Goal: Information Seeking & Learning: Learn about a topic

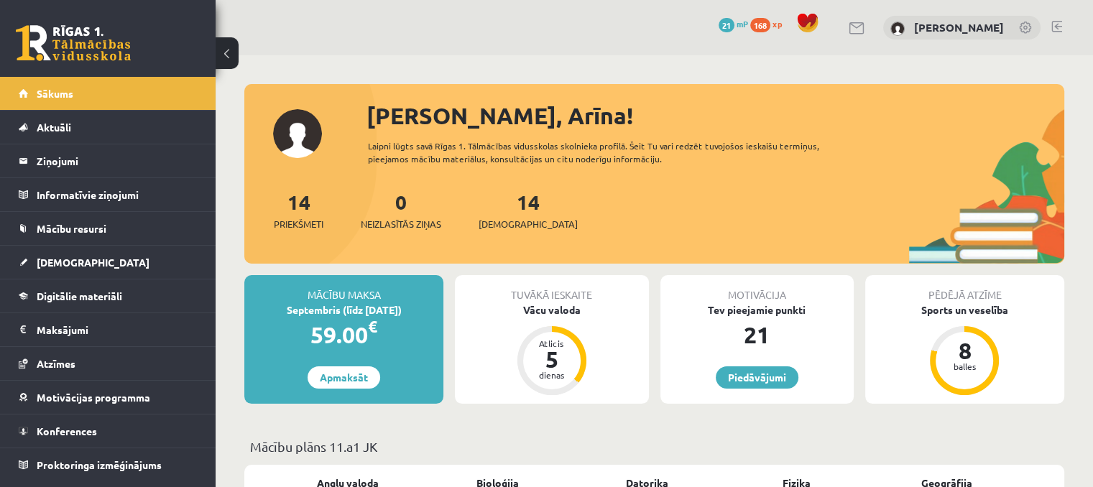
scroll to position [72, 0]
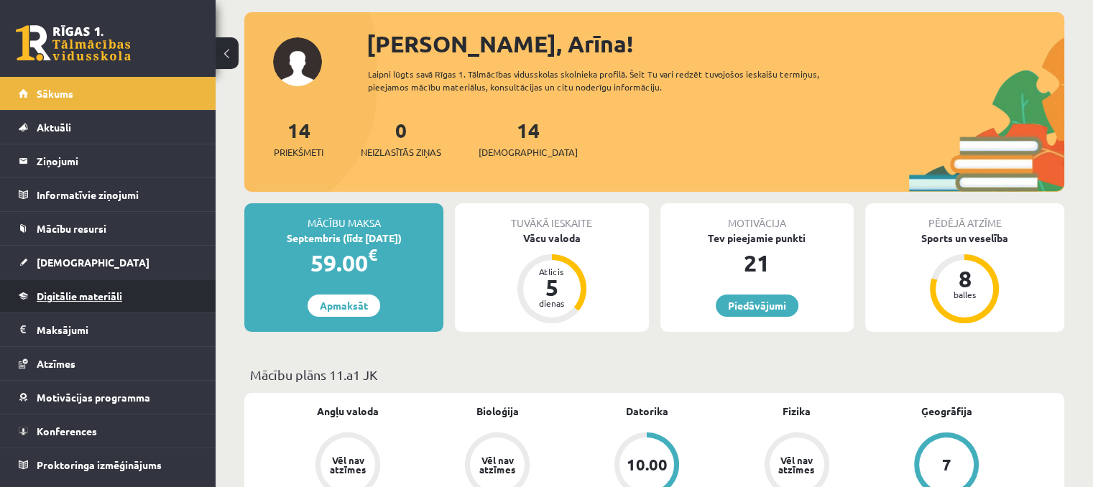
click at [62, 295] on span "Digitālie materiāli" at bounding box center [79, 295] width 85 height 13
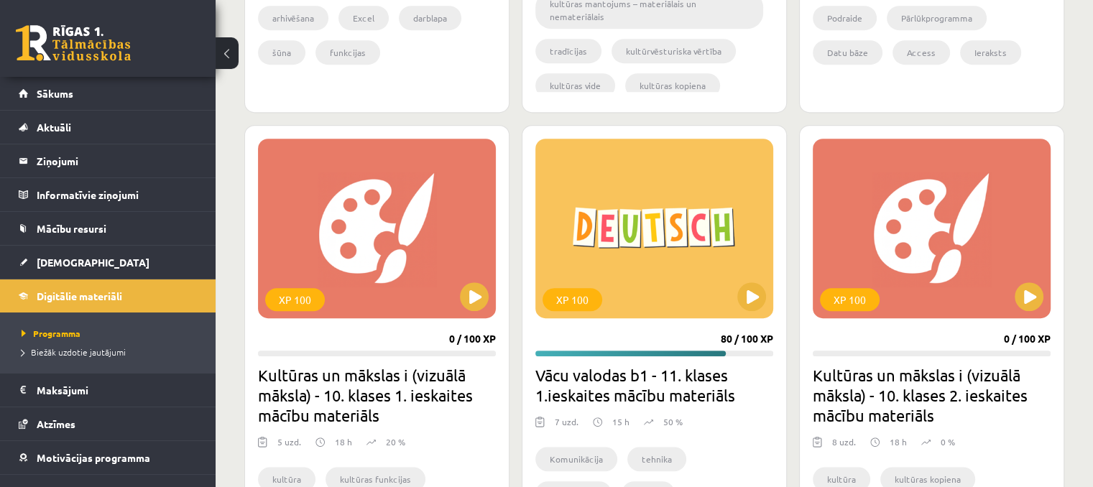
scroll to position [790, 0]
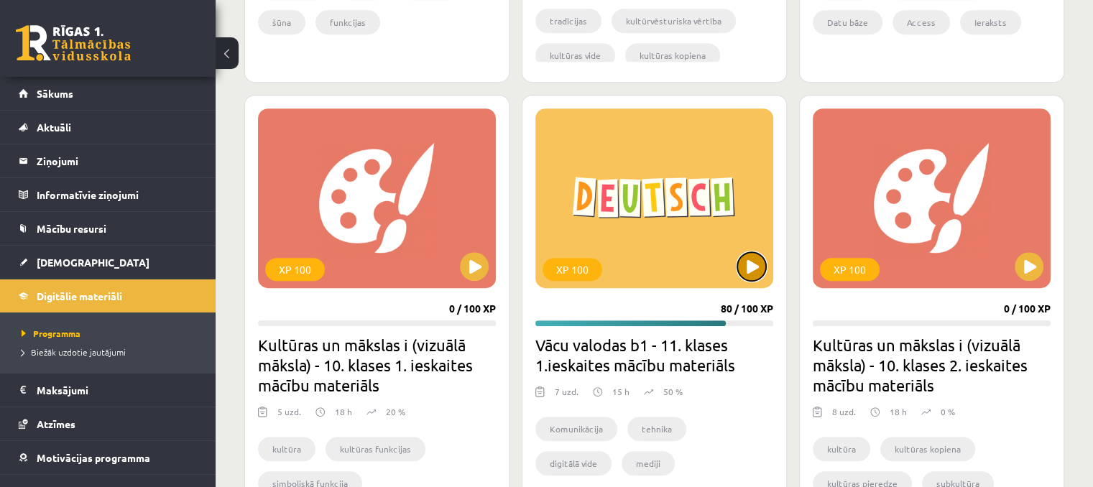
click at [750, 276] on button at bounding box center [751, 266] width 29 height 29
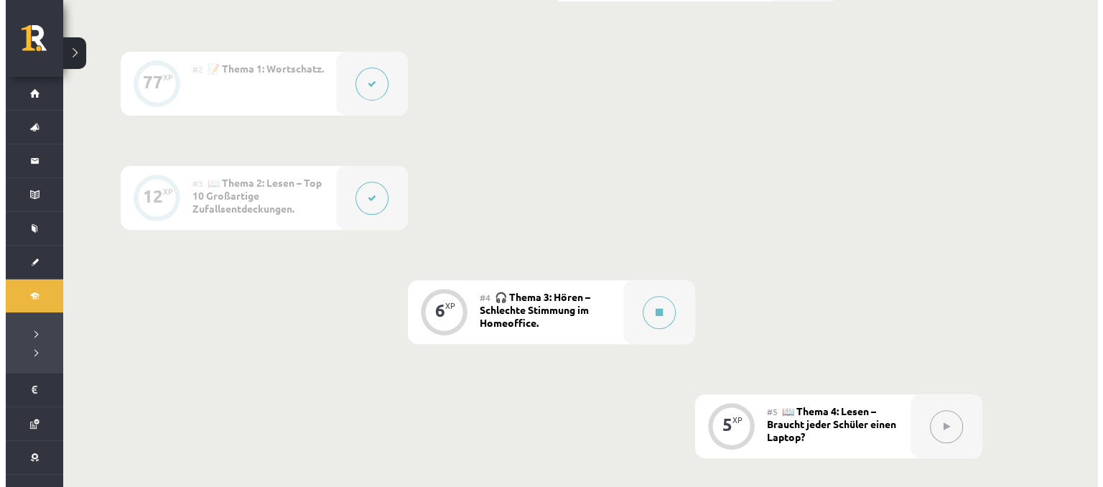
scroll to position [503, 0]
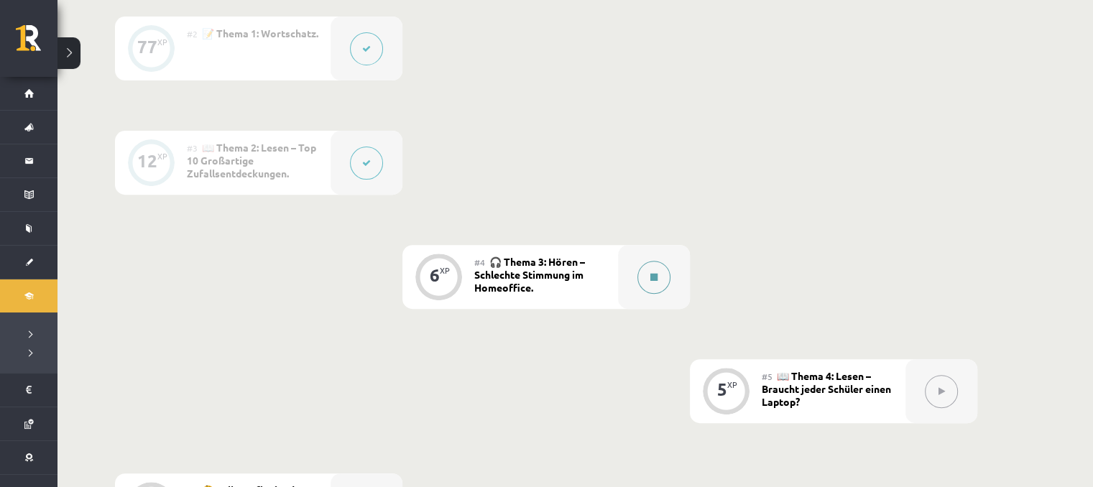
click at [651, 270] on button at bounding box center [653, 277] width 33 height 33
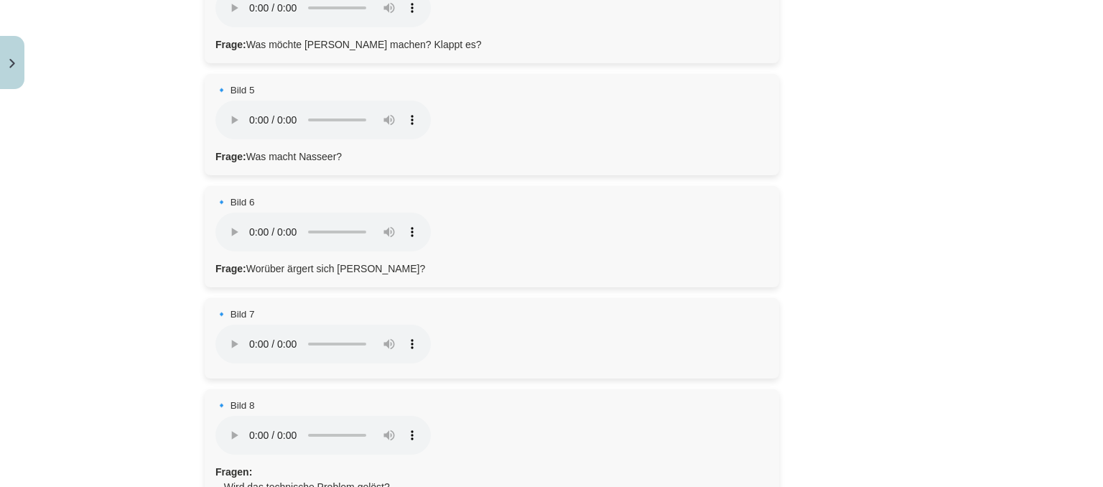
scroll to position [858, 0]
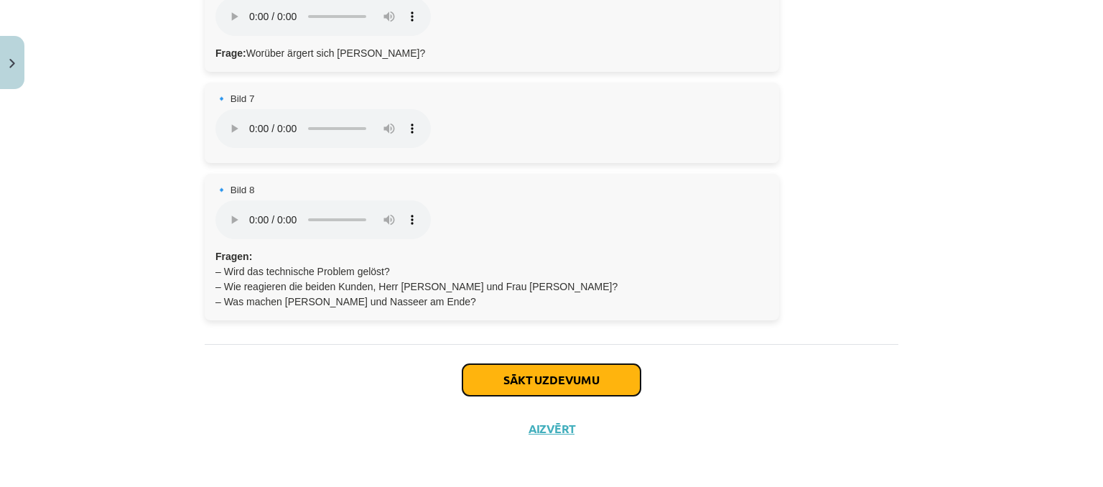
click at [491, 386] on button "Sākt uzdevumu" at bounding box center [552, 380] width 178 height 32
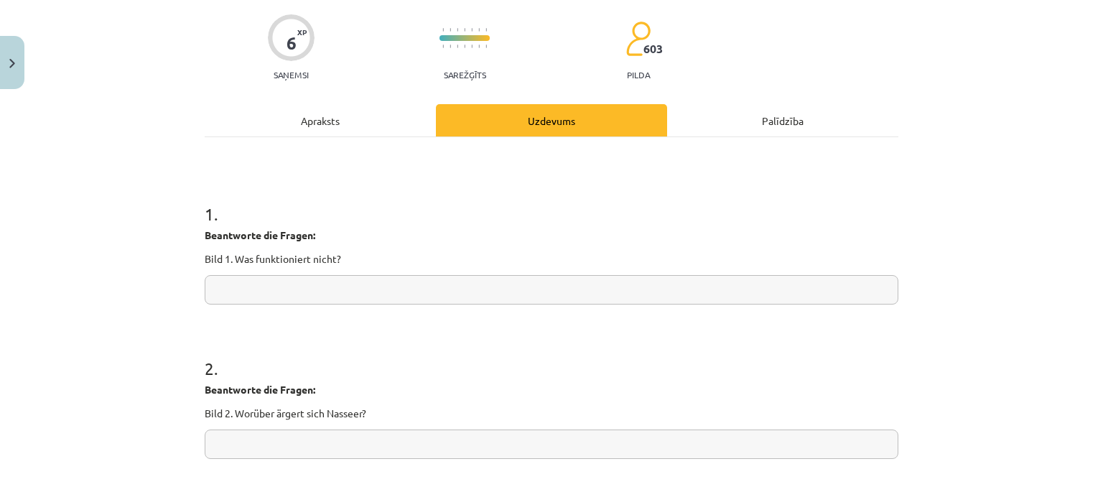
scroll to position [108, 0]
click at [437, 291] on input "text" at bounding box center [552, 288] width 694 height 29
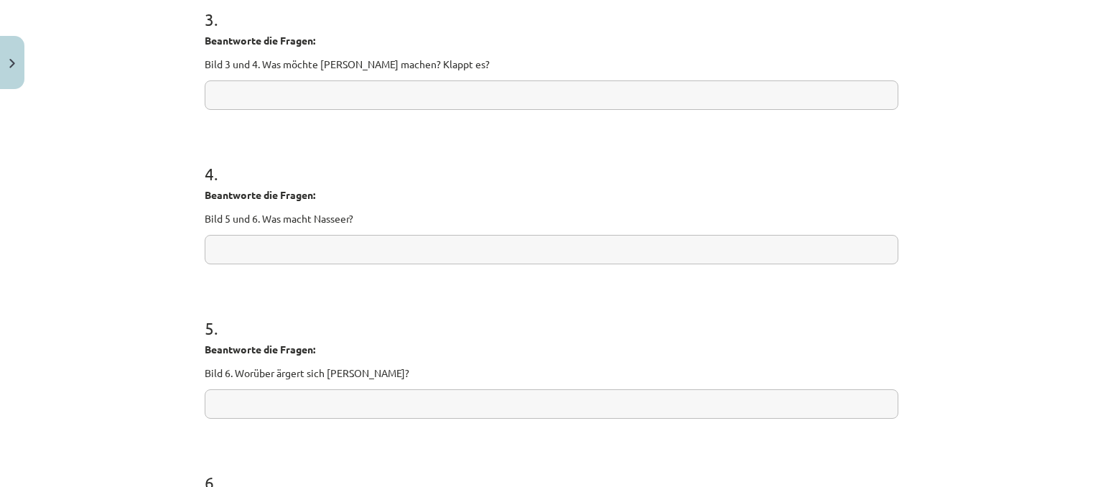
scroll to position [925, 0]
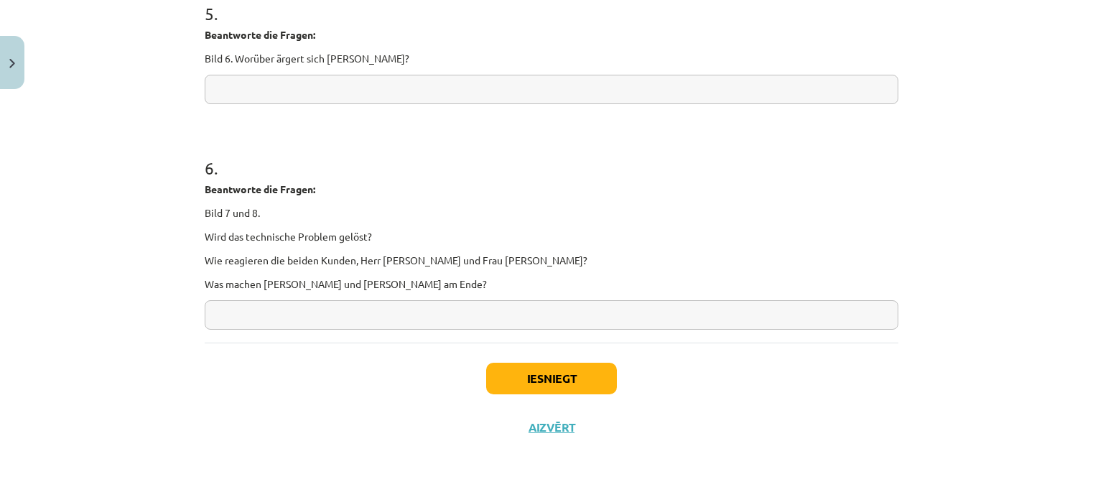
type input "********"
click at [528, 373] on button "Iesniegt" at bounding box center [551, 379] width 131 height 32
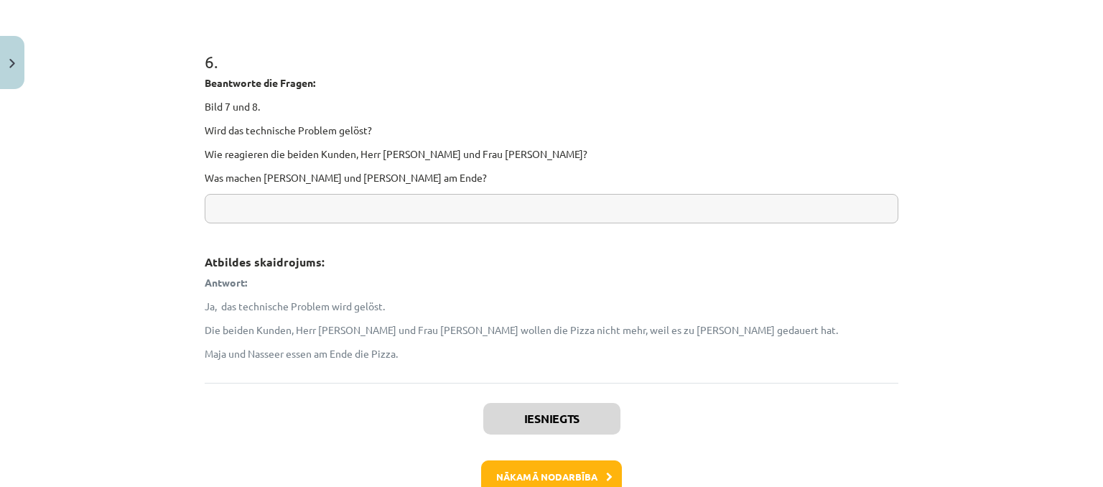
scroll to position [1451, 0]
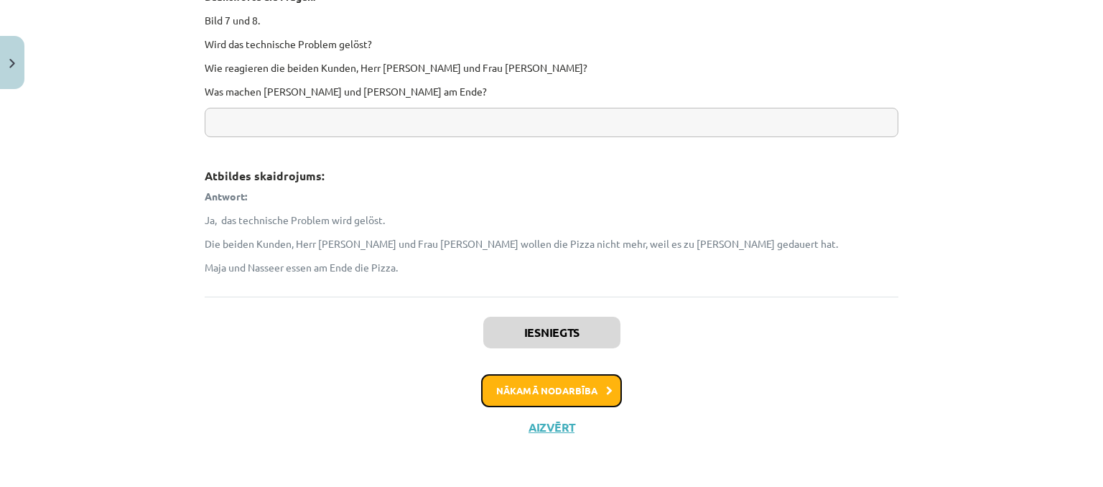
click at [520, 396] on button "Nākamā nodarbība" at bounding box center [551, 390] width 141 height 33
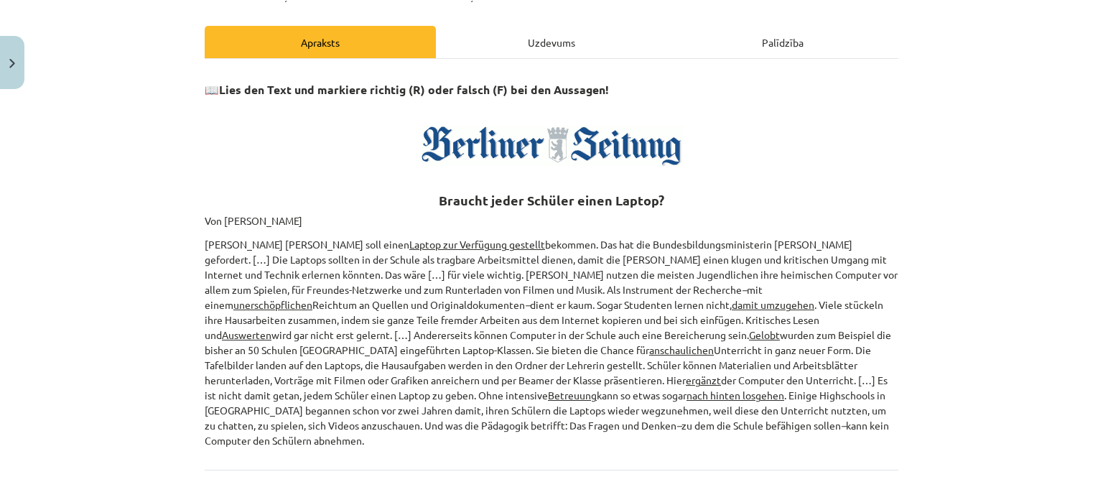
scroll to position [154, 0]
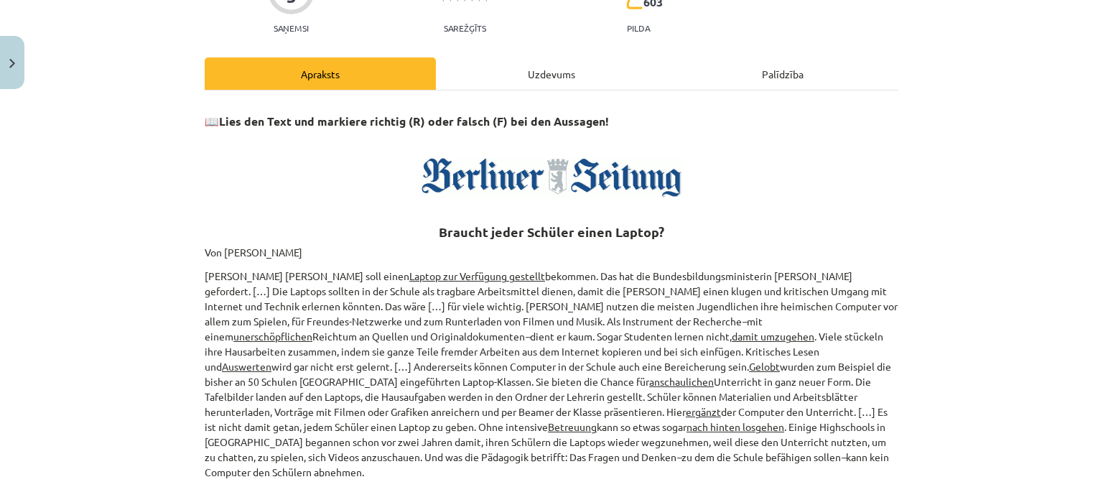
click at [997, 75] on div "Mācību tēma: Vācu valodas b1 - 11. klases 1.ieskaites mācību materiāls #5 📖 The…" at bounding box center [551, 243] width 1103 height 487
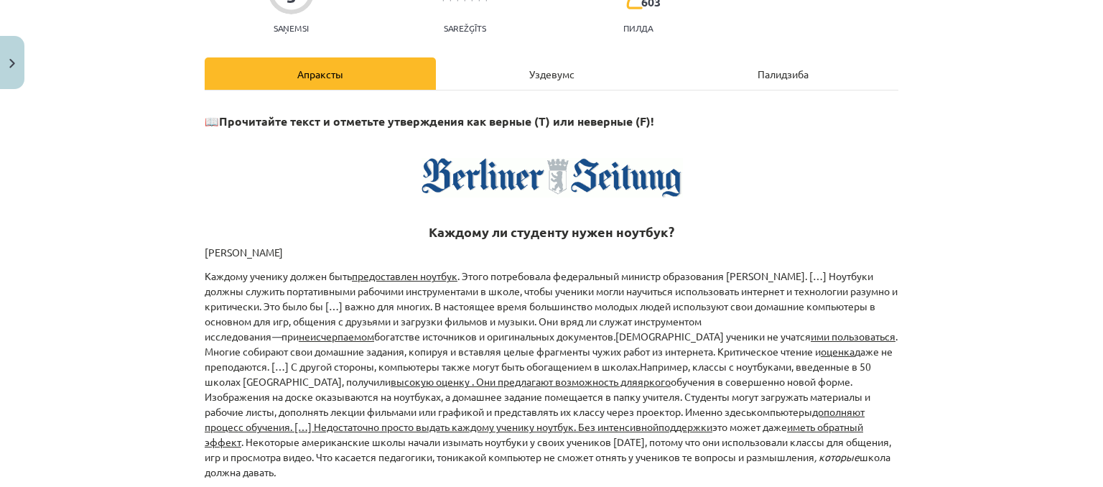
click at [715, 173] on p at bounding box center [552, 178] width 694 height 40
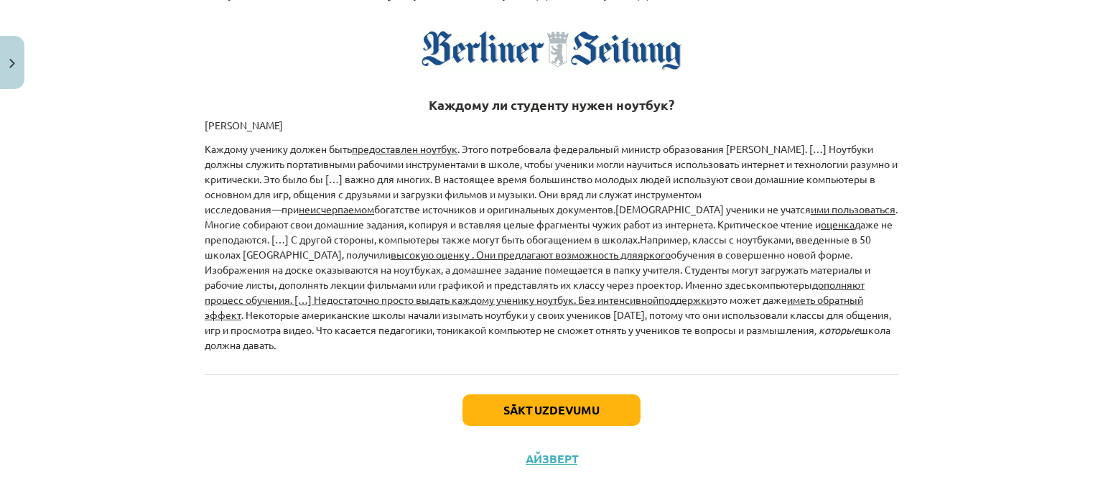
scroll to position [312, 0]
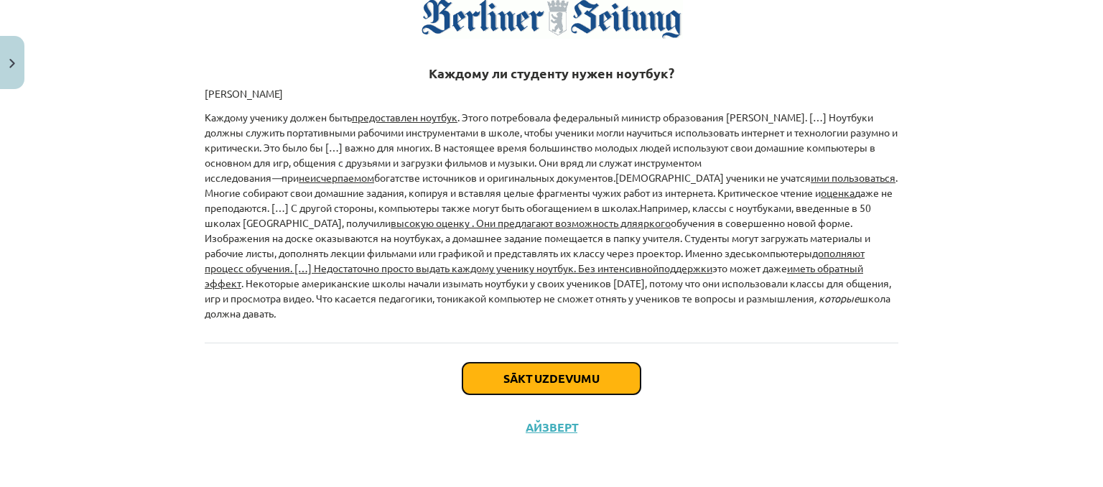
click at [504, 375] on font "Sākt uzdevumu" at bounding box center [552, 378] width 96 height 15
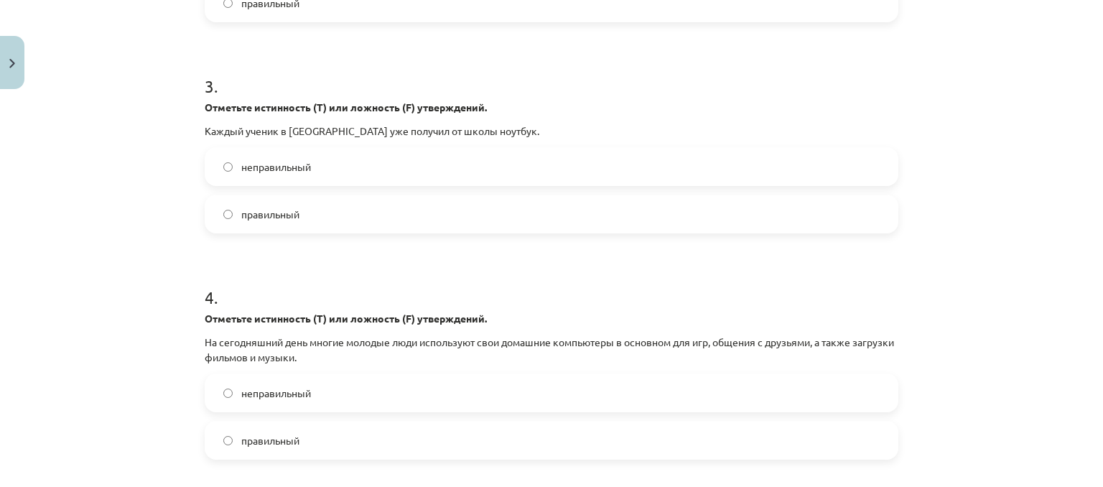
scroll to position [682, 0]
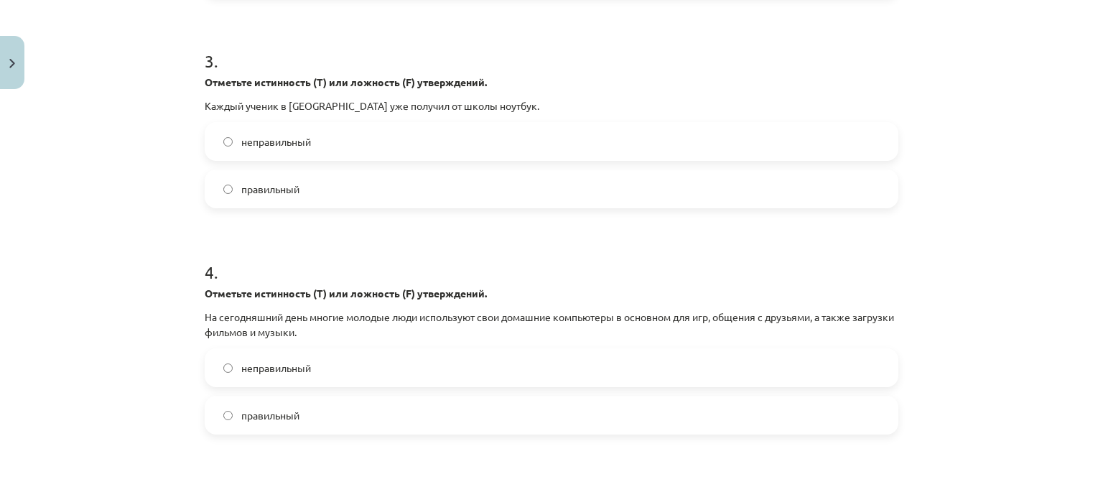
click at [221, 408] on label "правильный" at bounding box center [551, 415] width 691 height 36
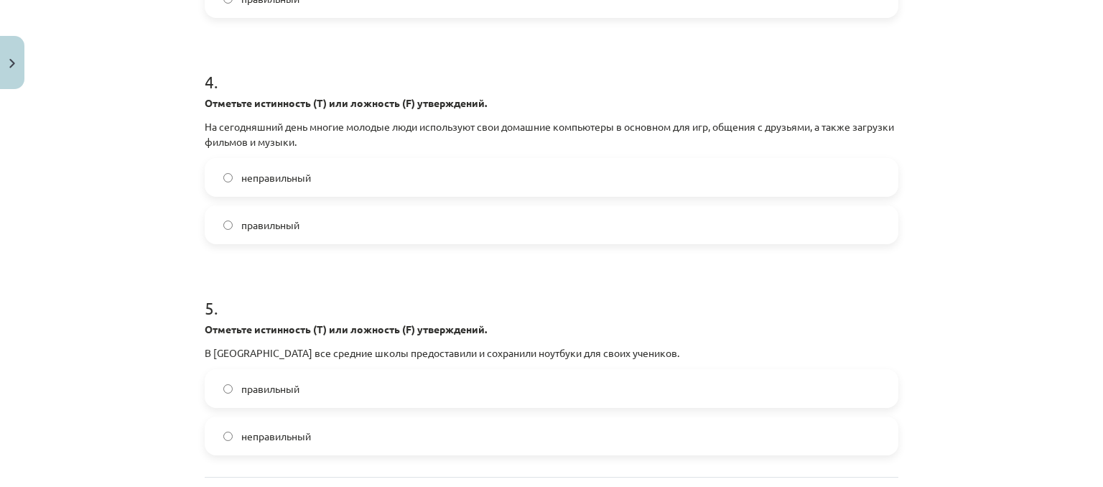
scroll to position [898, 0]
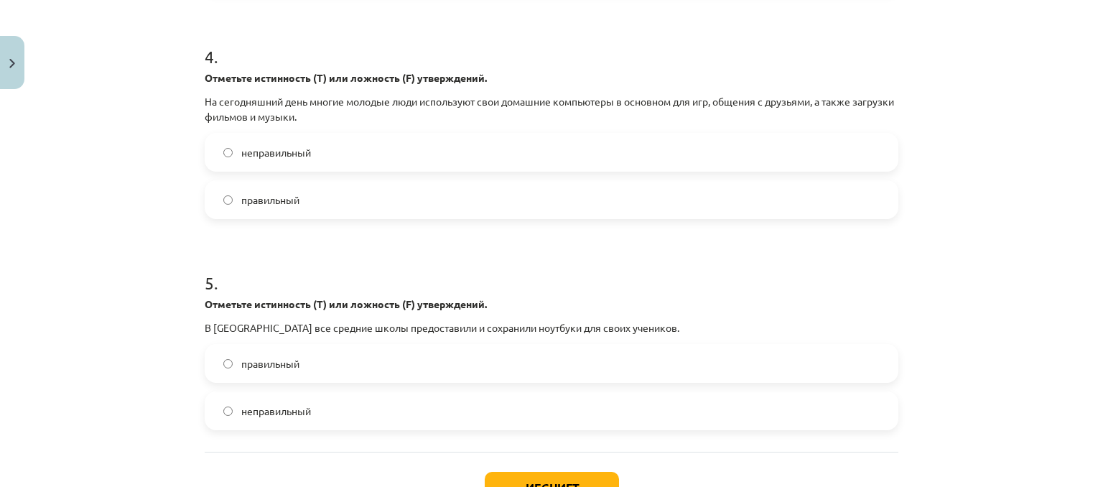
click at [221, 403] on label "неправильный" at bounding box center [551, 411] width 691 height 36
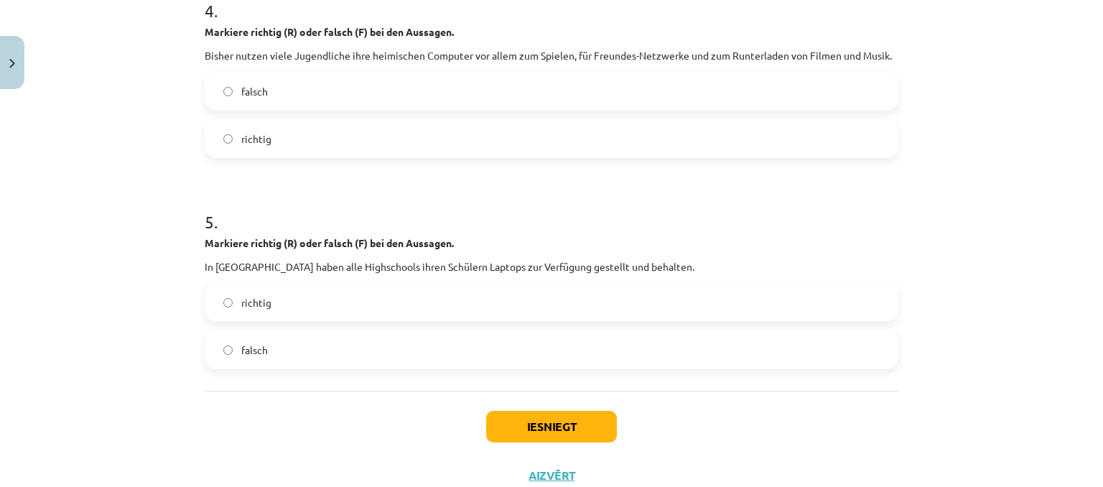
scroll to position [992, 0]
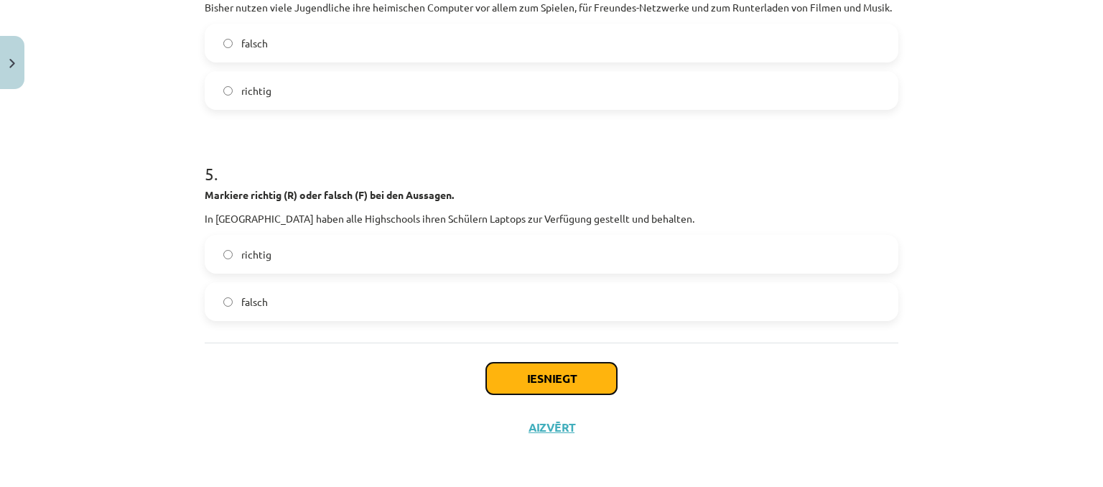
click at [550, 386] on button "Iesniegt" at bounding box center [551, 379] width 131 height 32
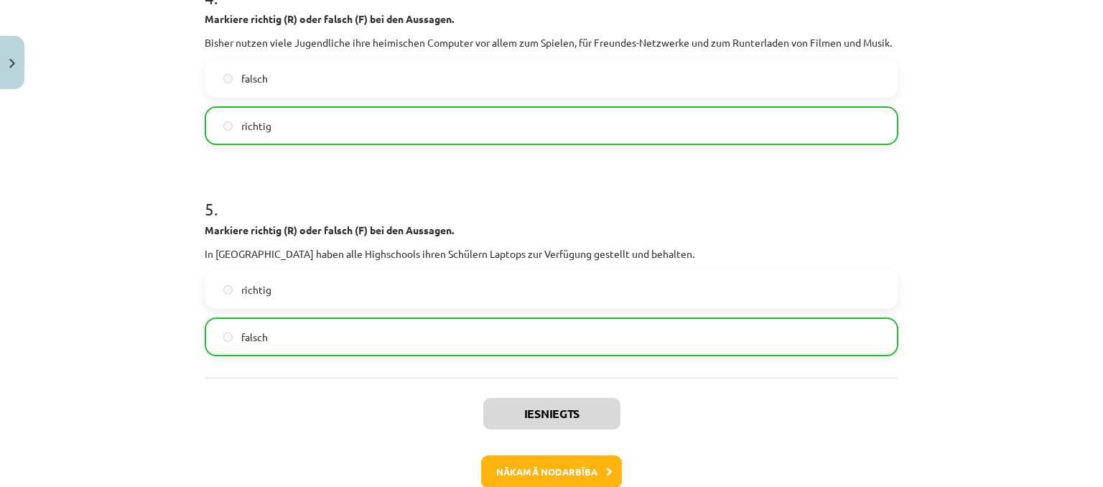
scroll to position [1037, 0]
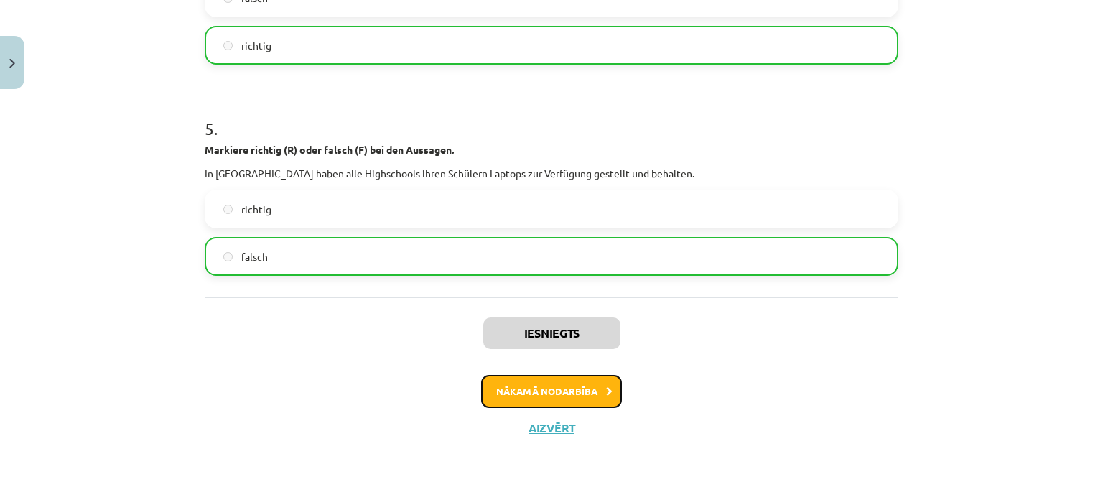
click at [583, 397] on button "Nākamā nodarbība" at bounding box center [551, 391] width 141 height 33
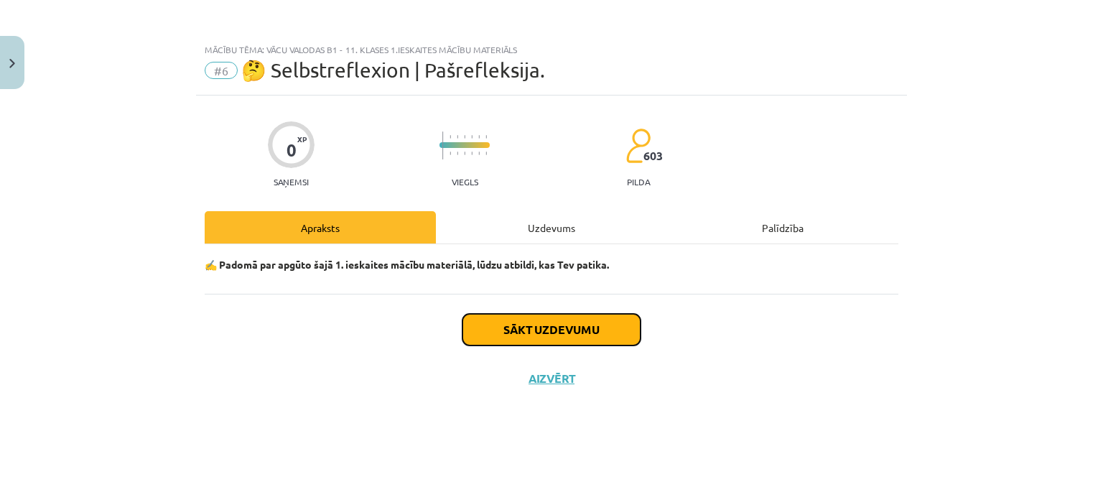
click at [531, 333] on button "Sākt uzdevumu" at bounding box center [552, 330] width 178 height 32
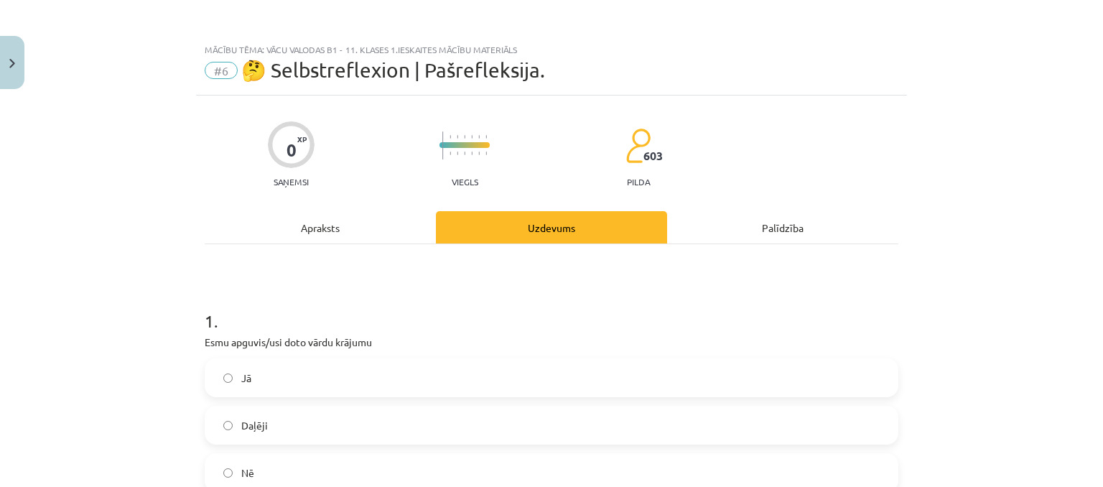
scroll to position [72, 0]
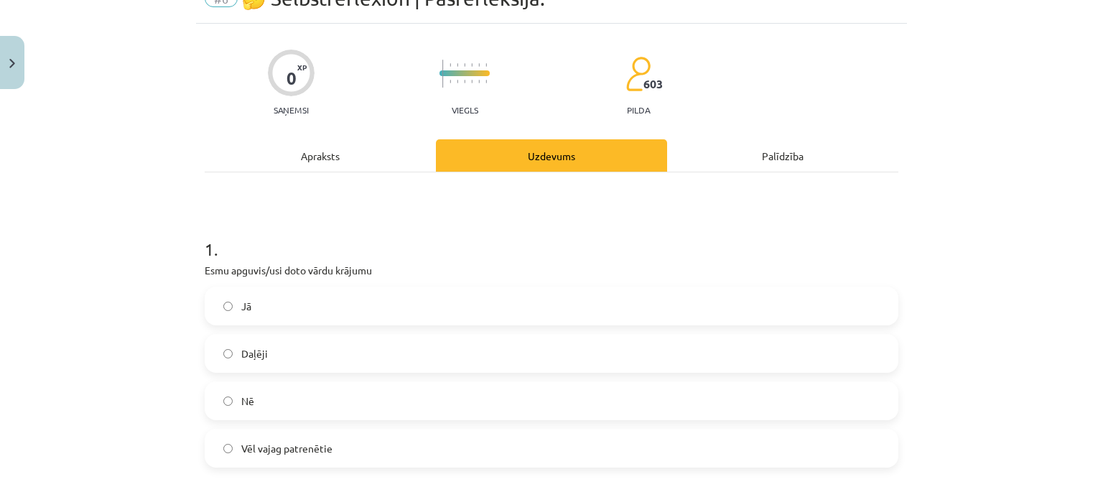
click at [207, 357] on label "Daļēji" at bounding box center [551, 353] width 691 height 36
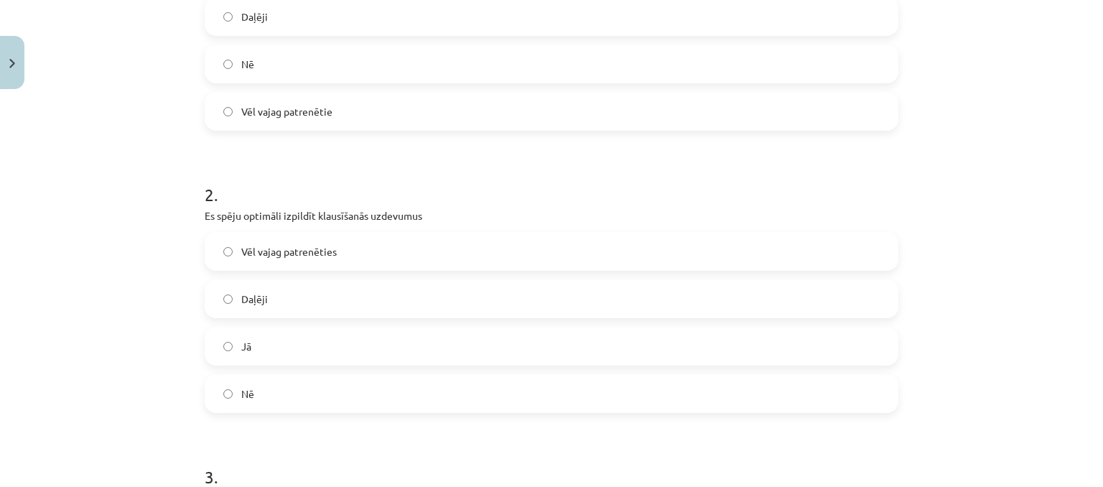
scroll to position [431, 0]
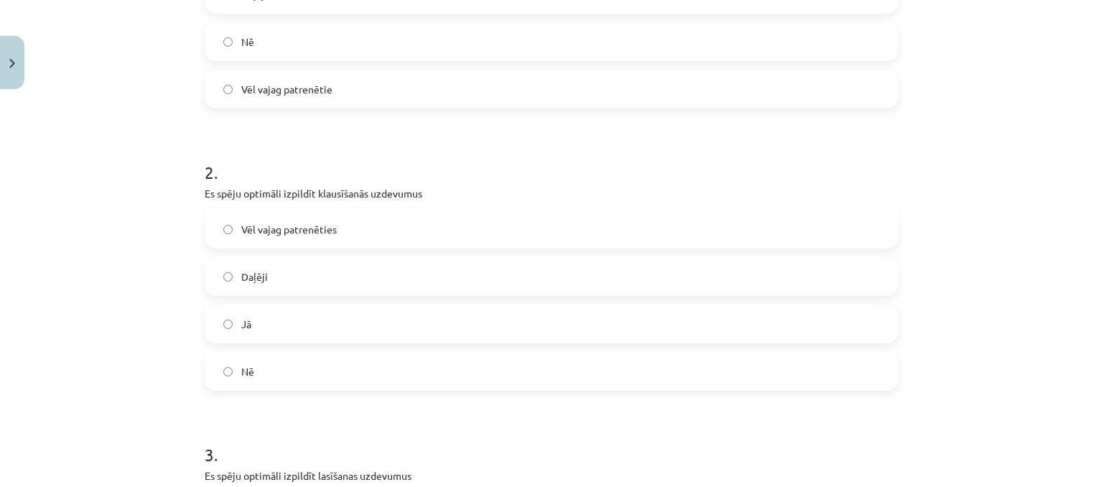
click at [213, 374] on label "Nē" at bounding box center [551, 371] width 691 height 36
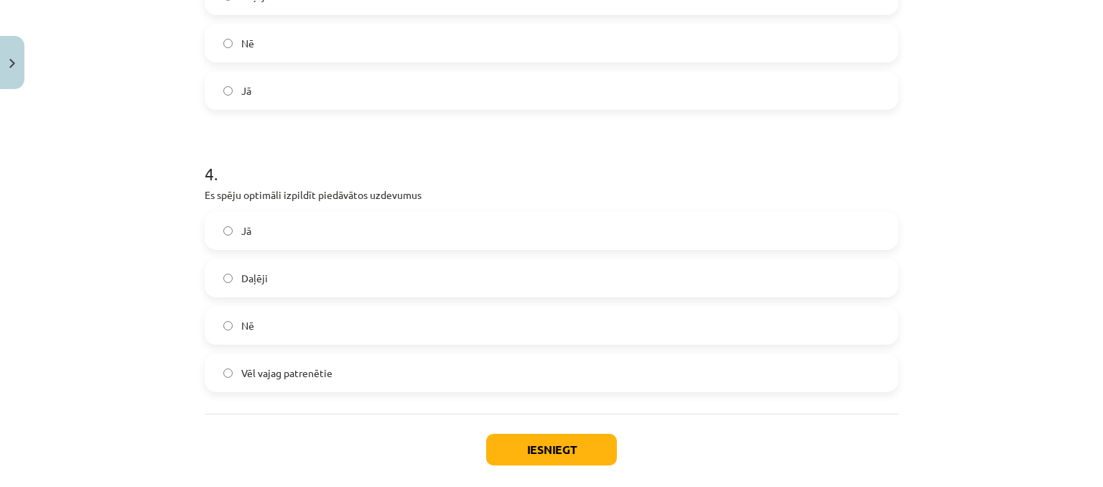
scroll to position [1066, 0]
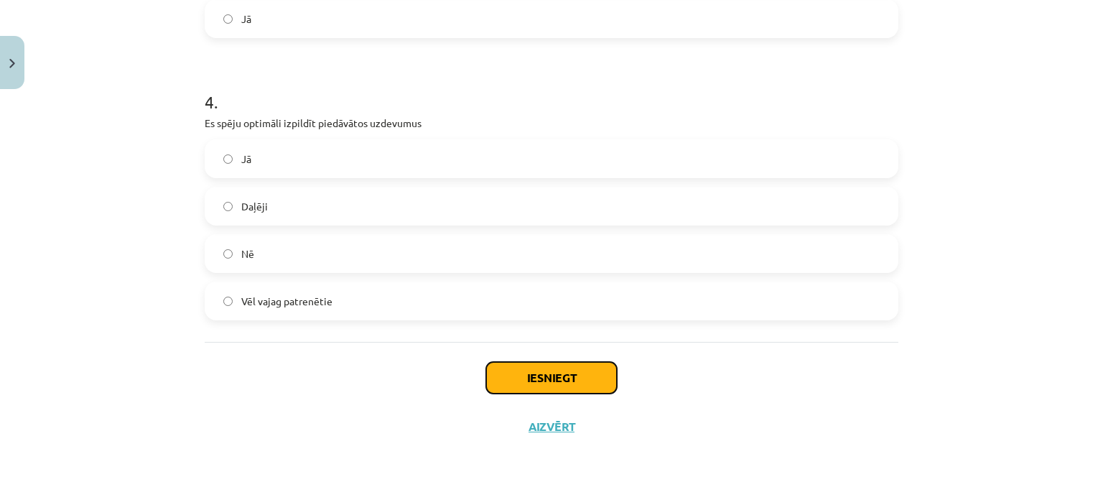
click at [505, 379] on button "Iesniegt" at bounding box center [551, 378] width 131 height 32
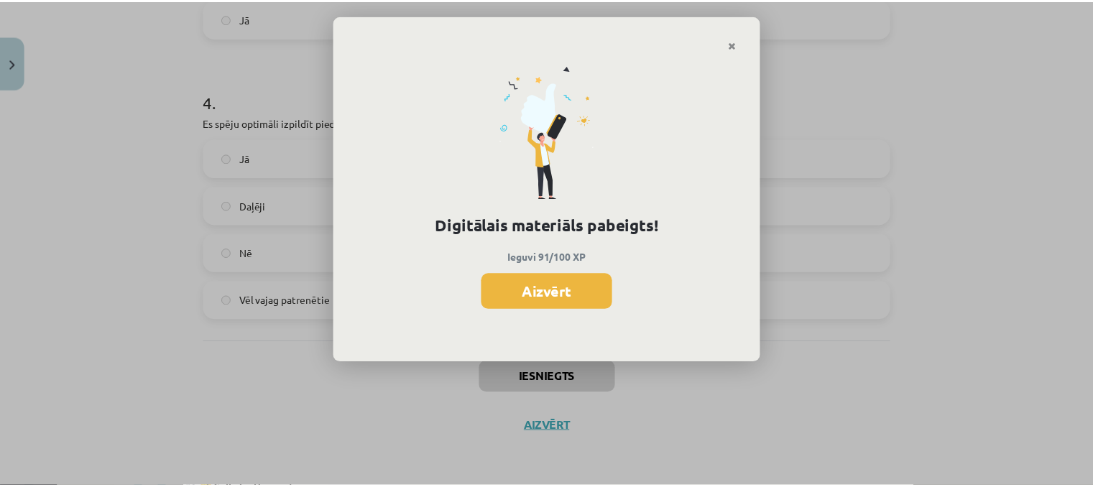
scroll to position [501, 0]
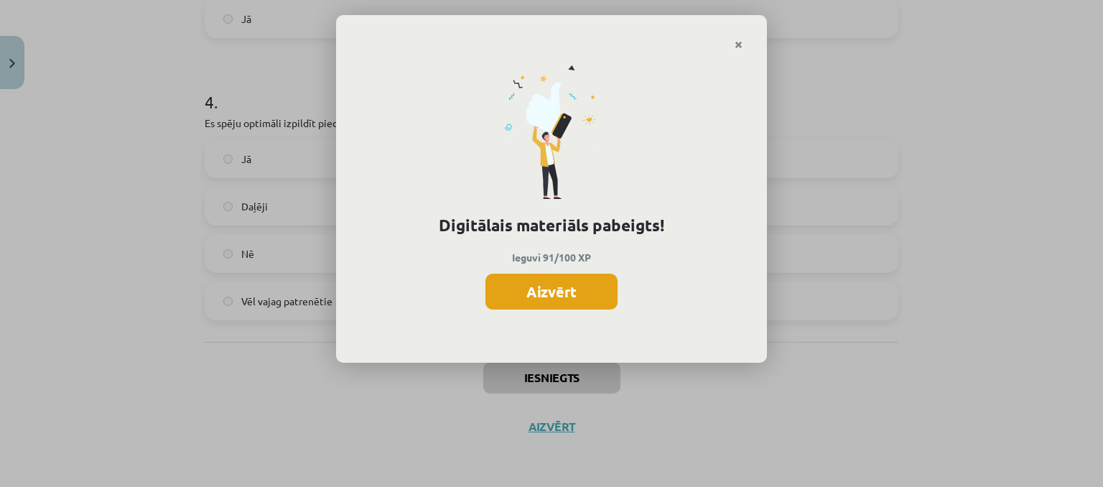
click at [519, 298] on button "Aizvērt" at bounding box center [552, 292] width 132 height 36
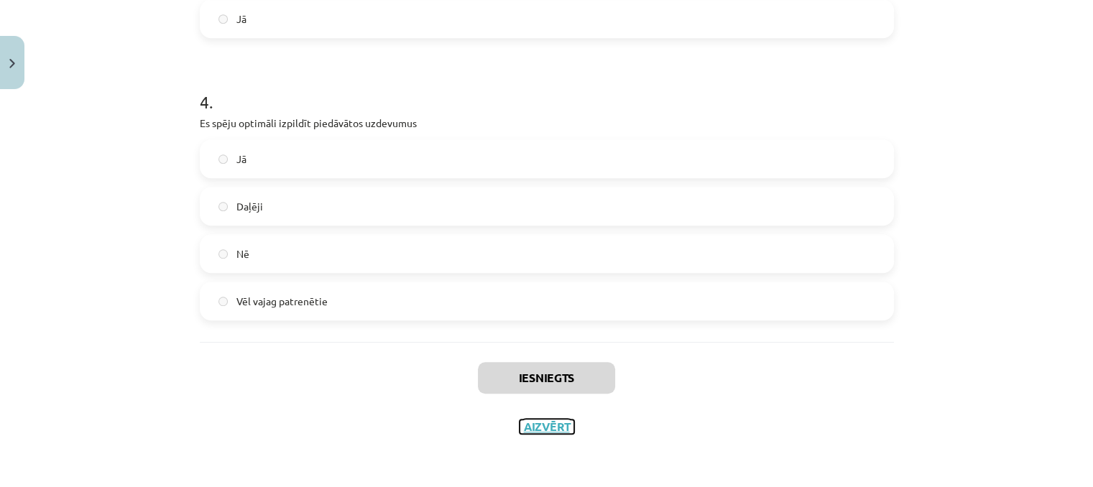
click at [527, 423] on button "Aizvērt" at bounding box center [546, 427] width 55 height 14
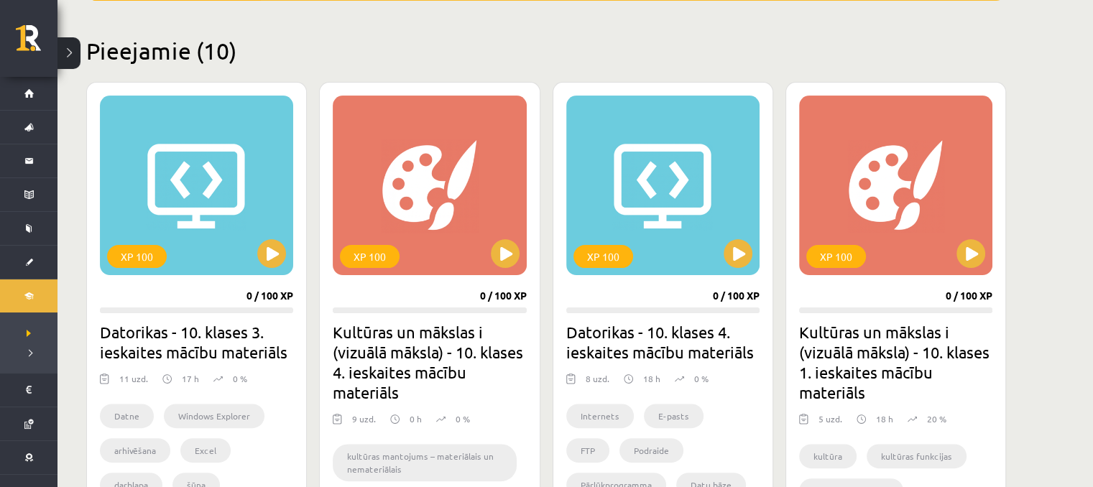
scroll to position [359, 0]
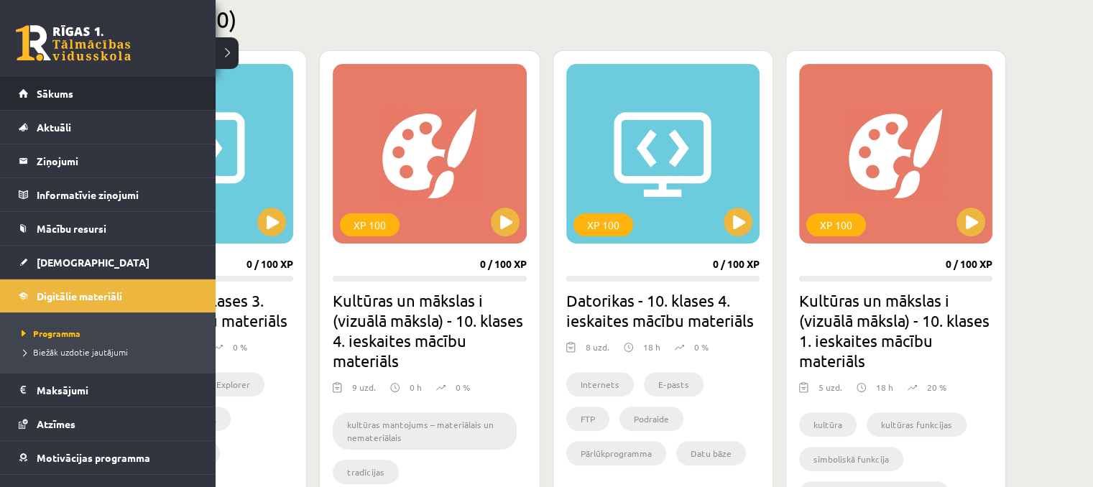
click at [14, 90] on li "Sākums" at bounding box center [108, 94] width 216 height 34
click at [60, 94] on span "Sākums" at bounding box center [55, 93] width 37 height 13
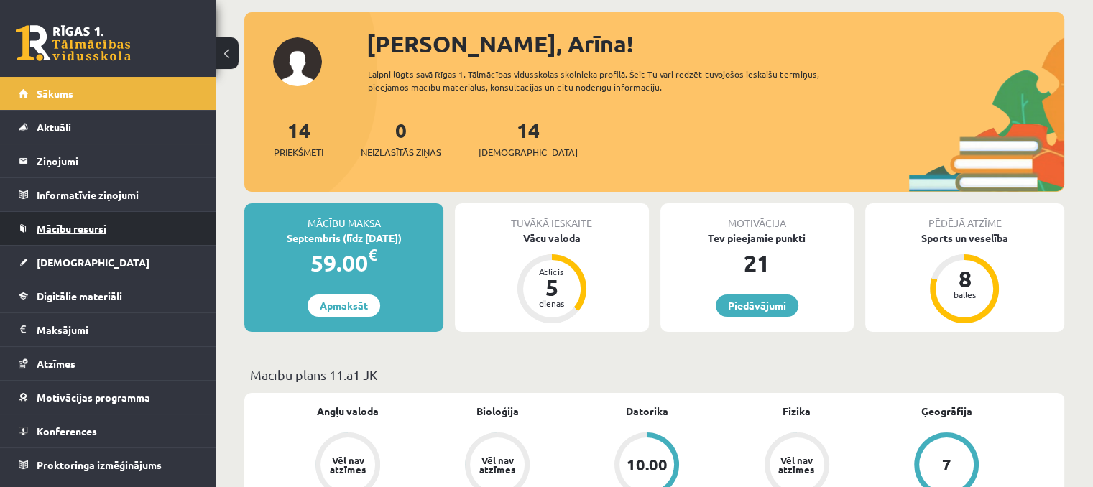
scroll to position [144, 0]
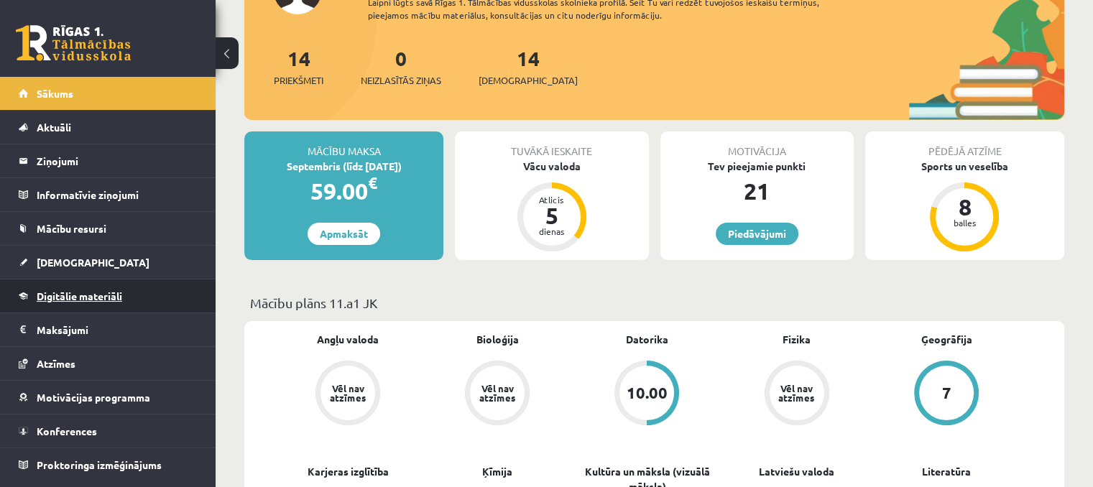
click at [69, 300] on link "Digitālie materiāli" at bounding box center [108, 295] width 179 height 33
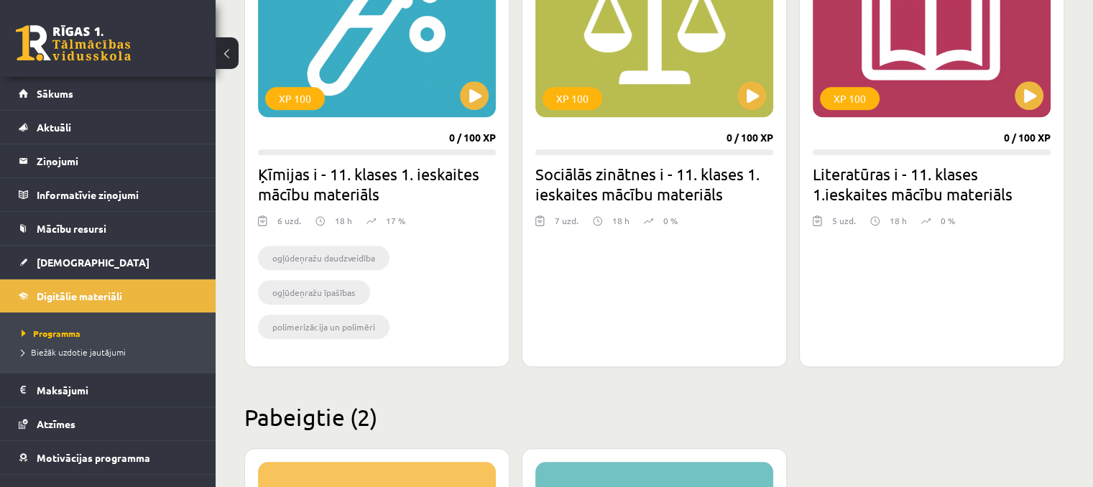
scroll to position [1365, 0]
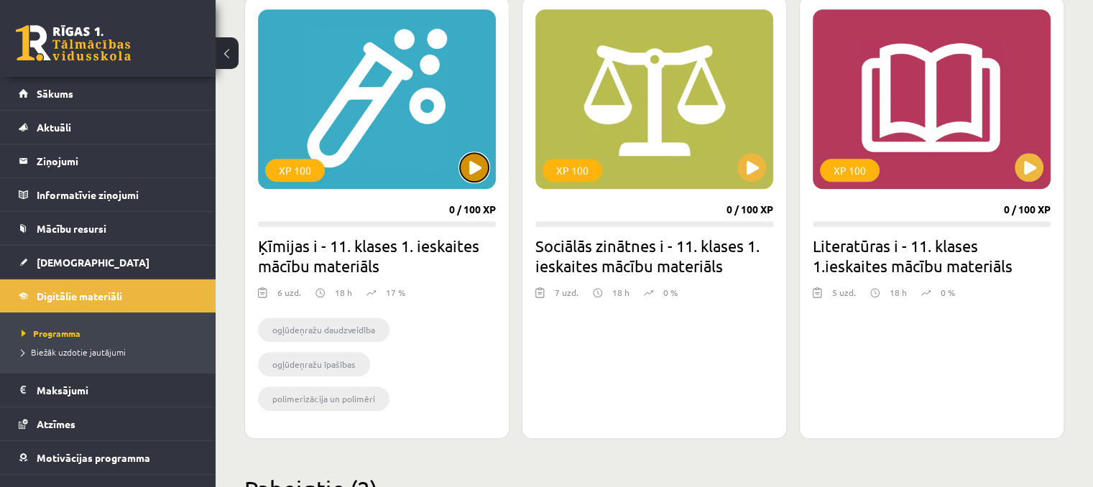
click at [463, 167] on button at bounding box center [474, 167] width 29 height 29
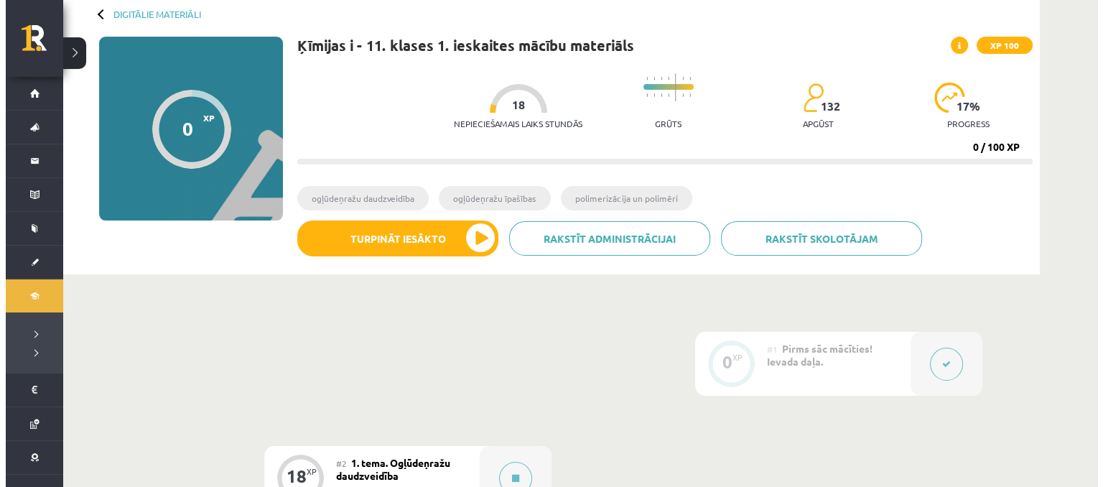
scroll to position [431, 0]
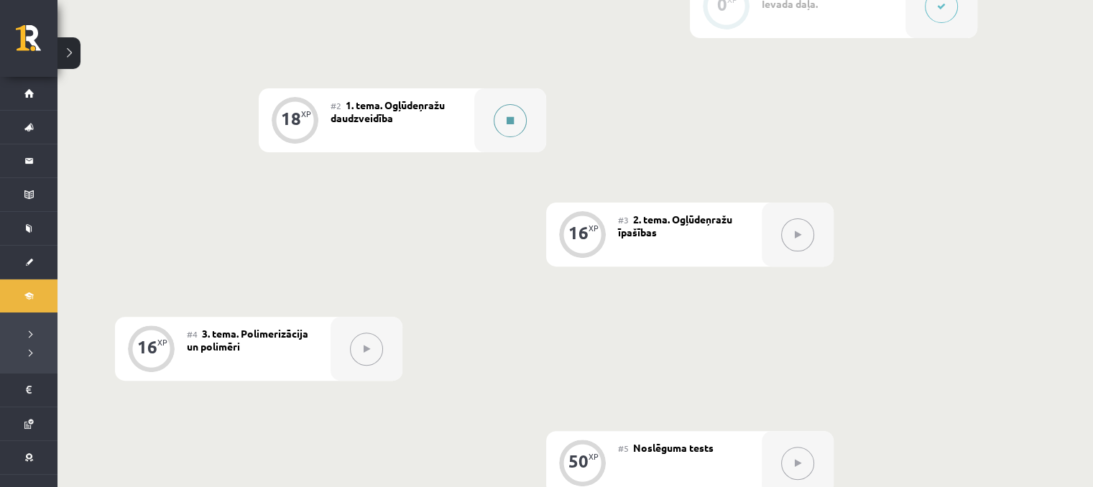
click at [494, 124] on button at bounding box center [509, 120] width 33 height 33
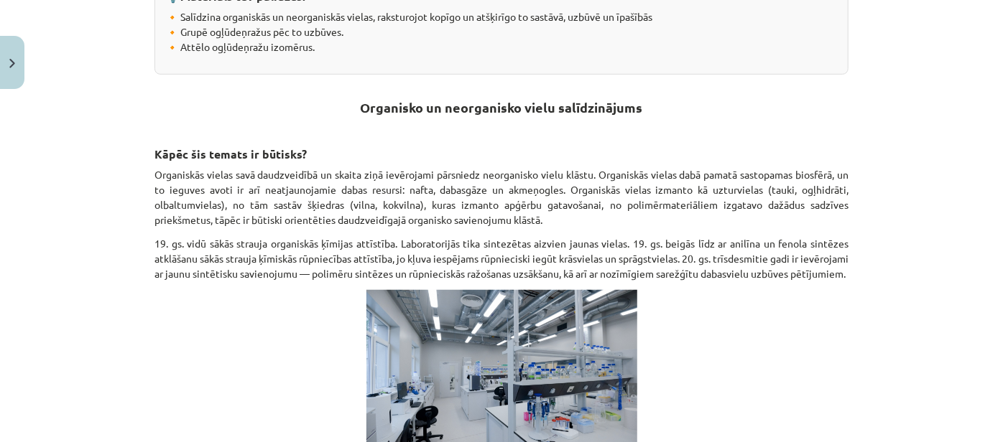
scroll to position [359, 0]
drag, startPoint x: 1103, startPoint y: 6, endPoint x: 561, endPoint y: 79, distance: 546.5
click at [561, 79] on h2 "Organisko un neorganisko vielu salīdzinājums" at bounding box center [501, 103] width 694 height 57
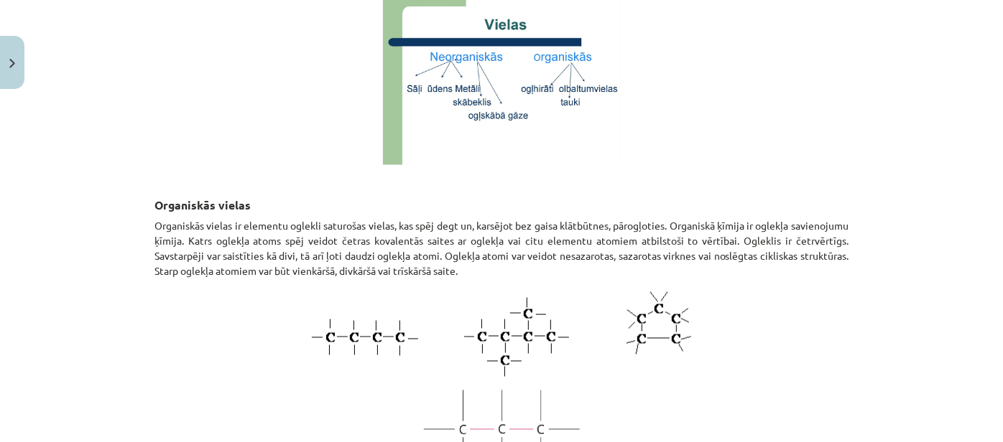
scroll to position [977, 0]
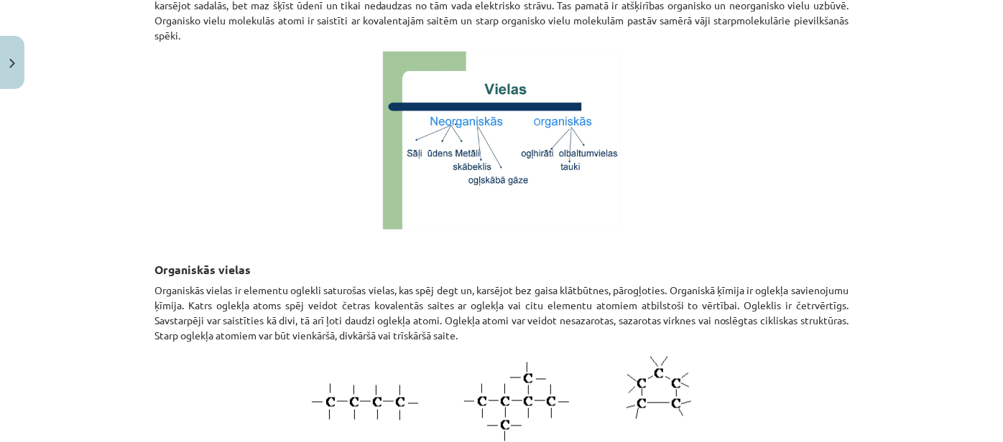
click at [866, 263] on div "Mācību tēma: Ķīmijas i - 11. klases 1. ieskaites mācību materiāls #2 1. tema. O…" at bounding box center [501, 221] width 1003 height 442
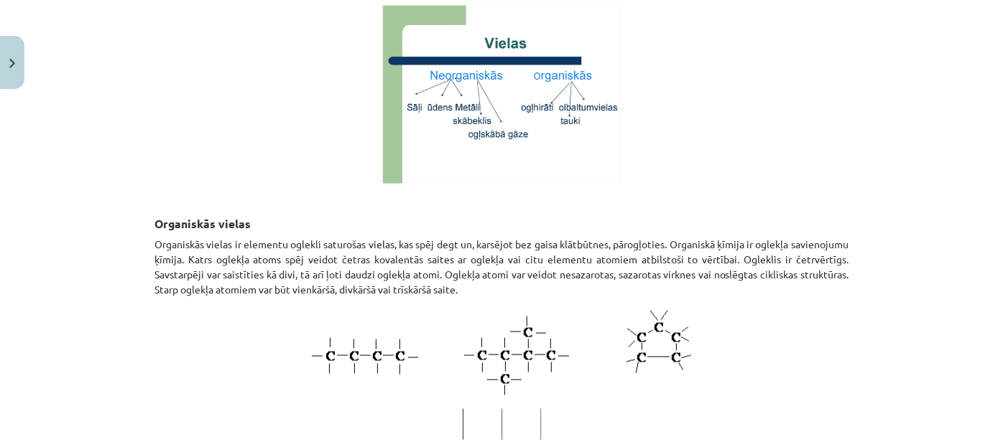
scroll to position [1042, 0]
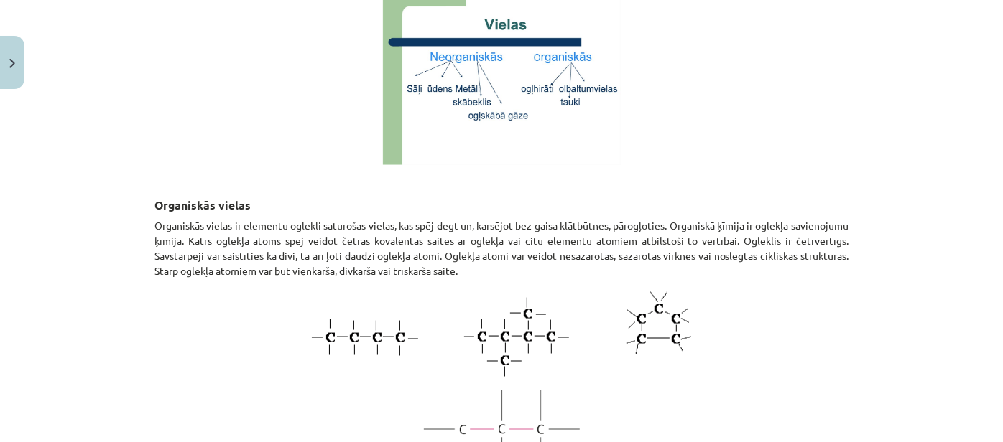
click at [667, 42] on p at bounding box center [501, 76] width 694 height 178
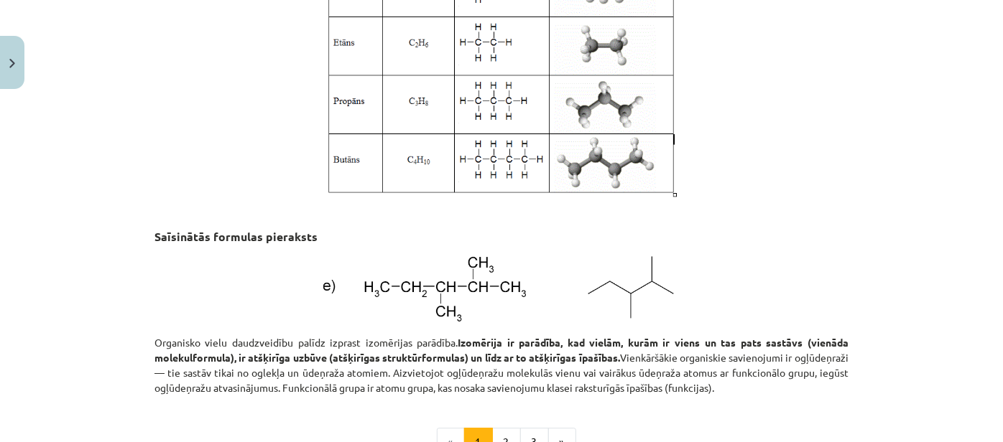
scroll to position [1934, 0]
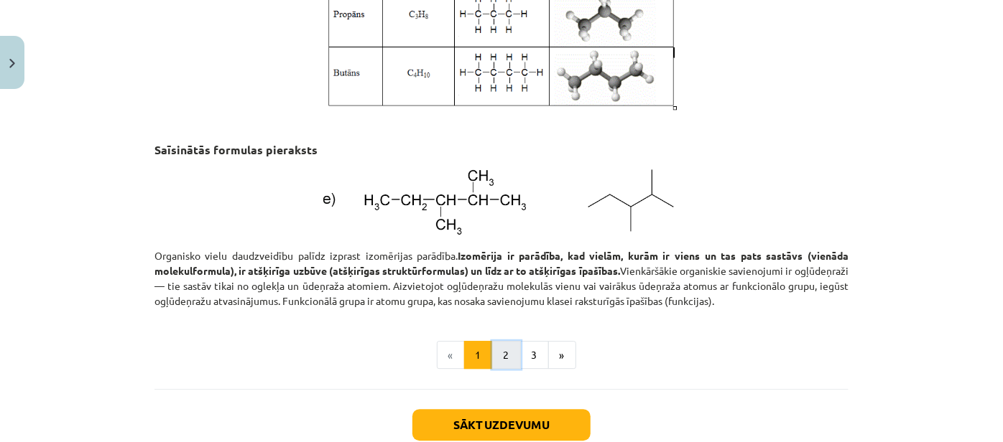
click at [499, 370] on button "2" at bounding box center [506, 355] width 29 height 29
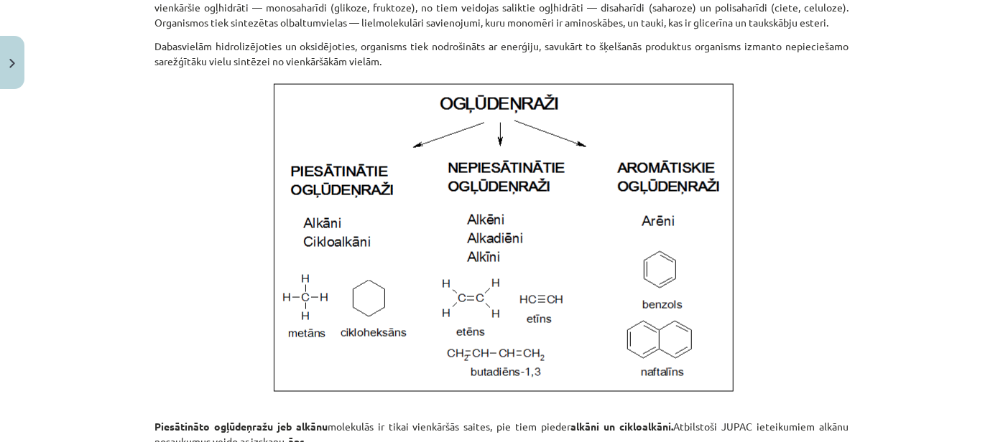
scroll to position [984, 0]
